Goal: Find specific page/section: Find specific page/section

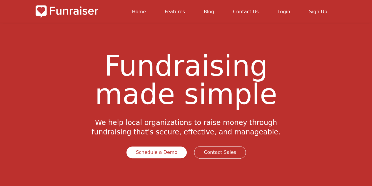
click at [259, 9] on link "Contact Us" at bounding box center [246, 12] width 26 height 6
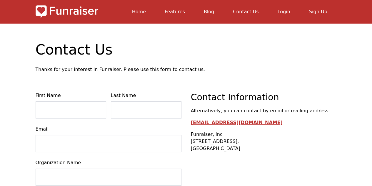
click at [214, 11] on link "Blog" at bounding box center [209, 12] width 10 height 6
